Goal: Transaction & Acquisition: Purchase product/service

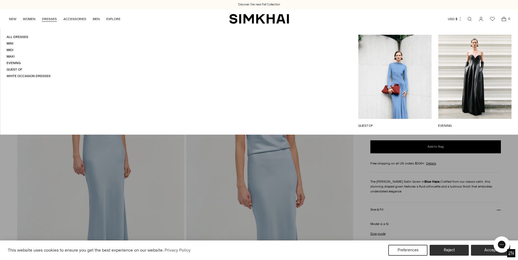
click at [52, 19] on link "DRESSES" at bounding box center [49, 19] width 15 height 12
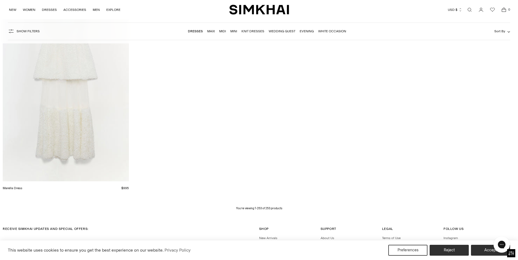
scroll to position [13779, 0]
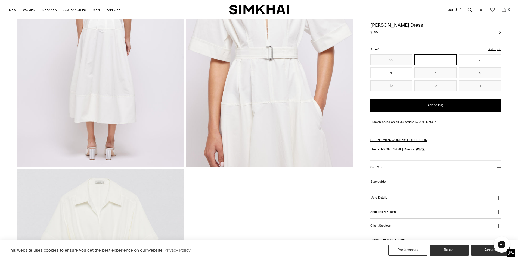
scroll to position [311, 0]
